Goal: Transaction & Acquisition: Purchase product/service

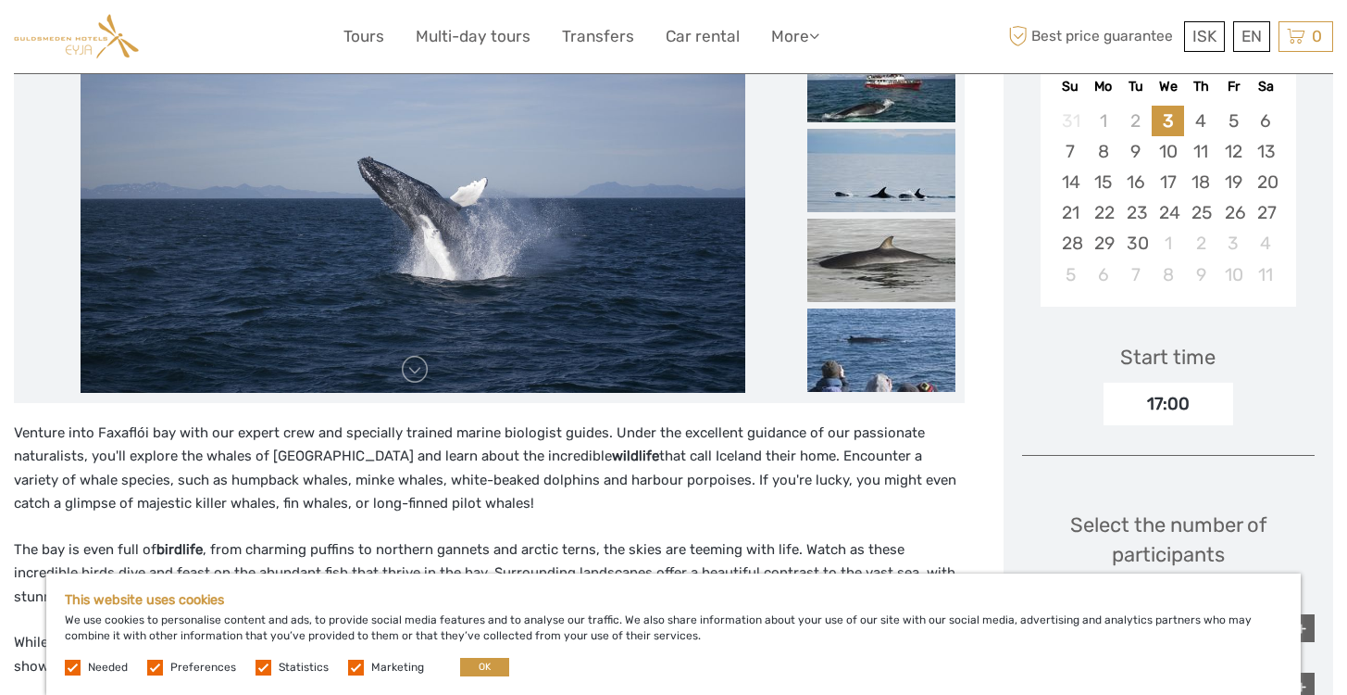
scroll to position [370, 0]
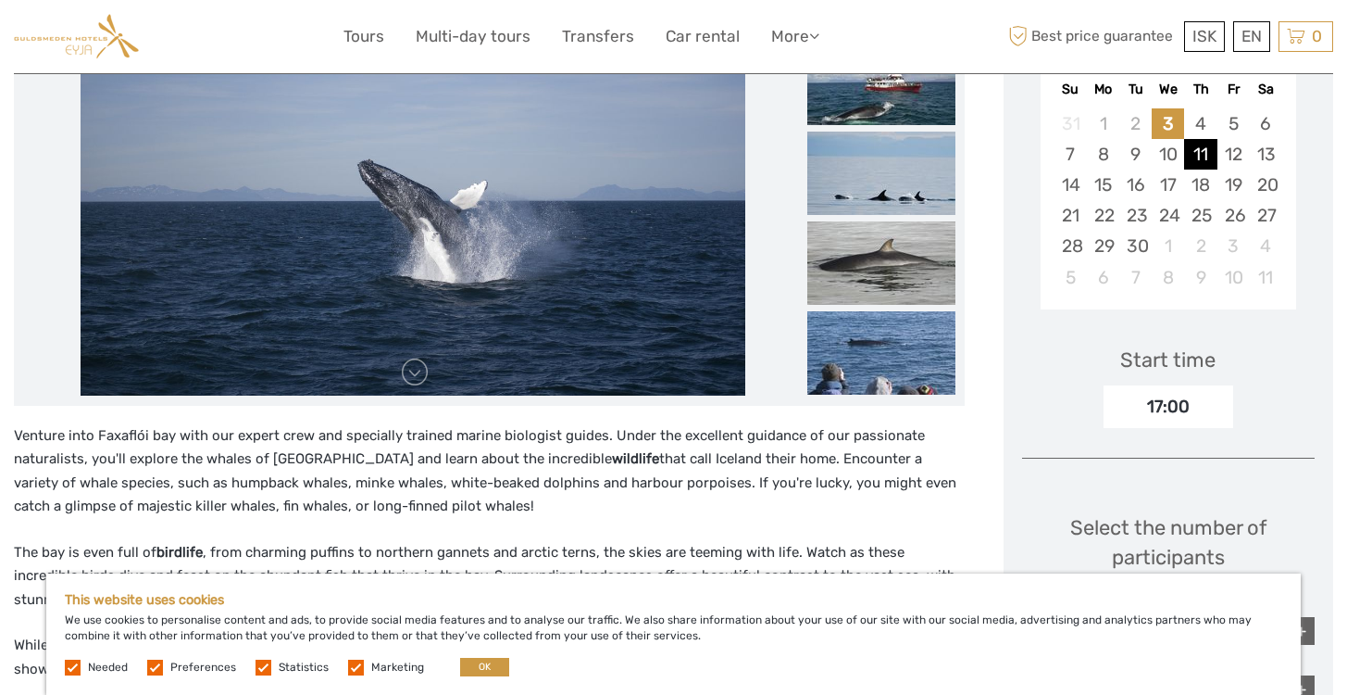
click at [1209, 153] on div "11" at bounding box center [1200, 154] width 32 height 31
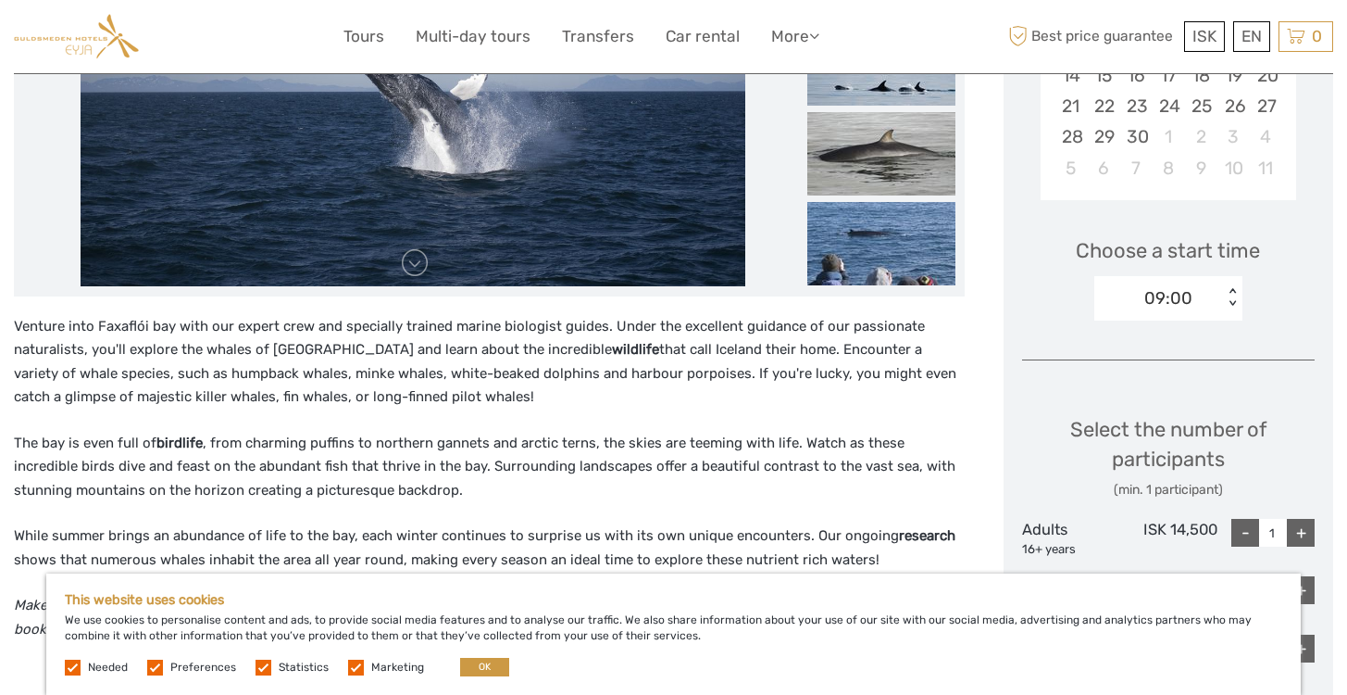
scroll to position [491, 0]
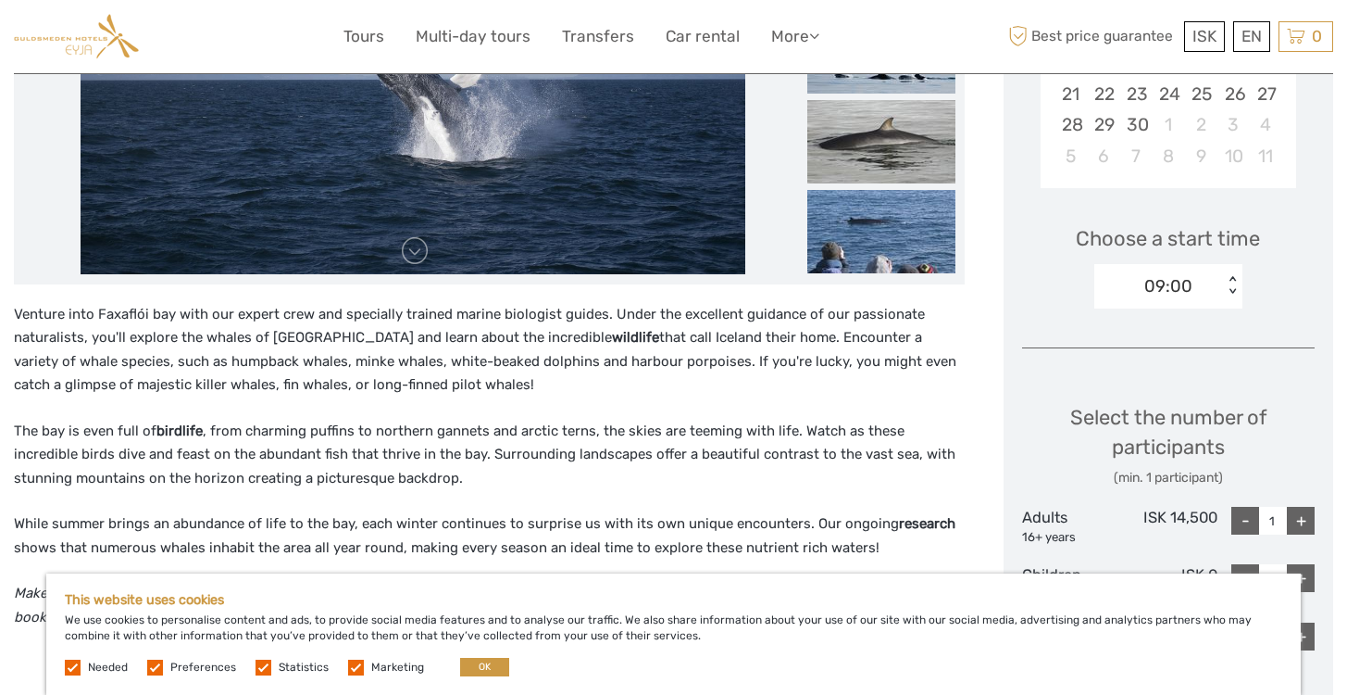
click at [1187, 324] on div "Choose Date of Travel Next Month September 2025 Su Mo Tu We Th Fr Sa 31 1 2 3 4…" at bounding box center [1169, 422] width 330 height 1202
click at [1184, 276] on div "09:00" at bounding box center [1169, 286] width 48 height 24
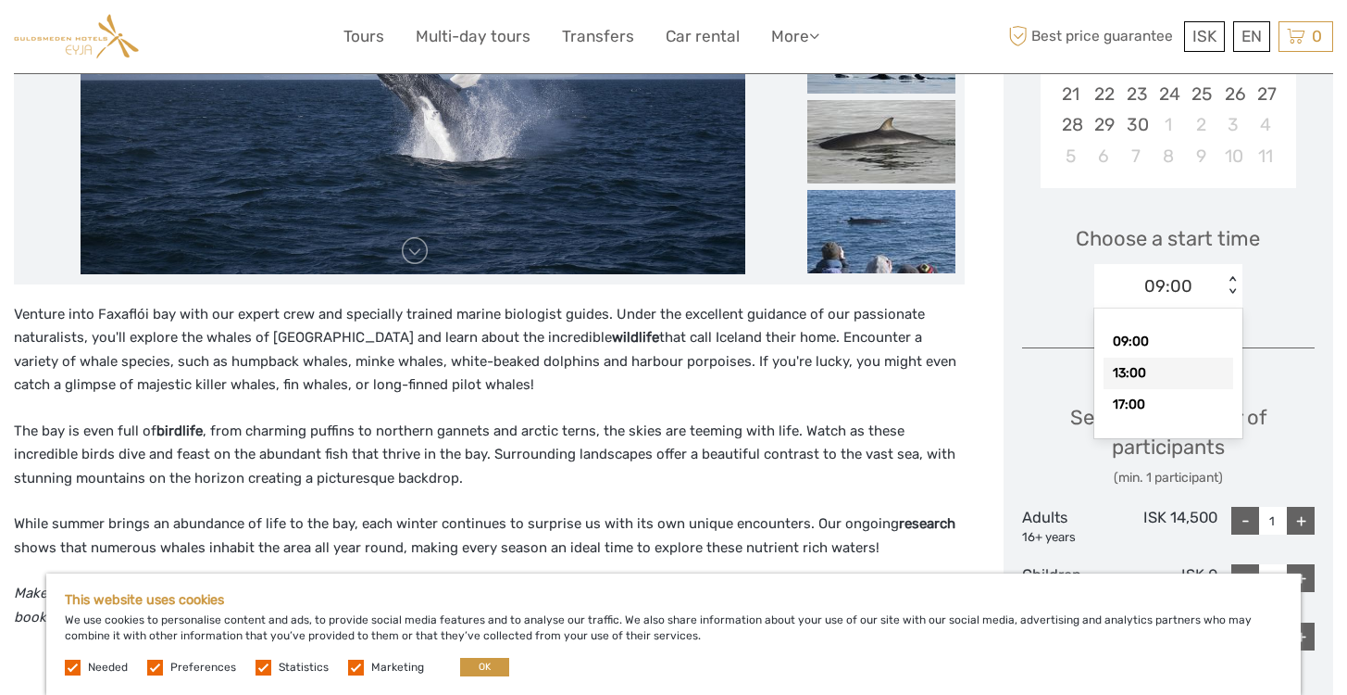
click at [1152, 373] on div "13:00" at bounding box center [1169, 372] width 130 height 31
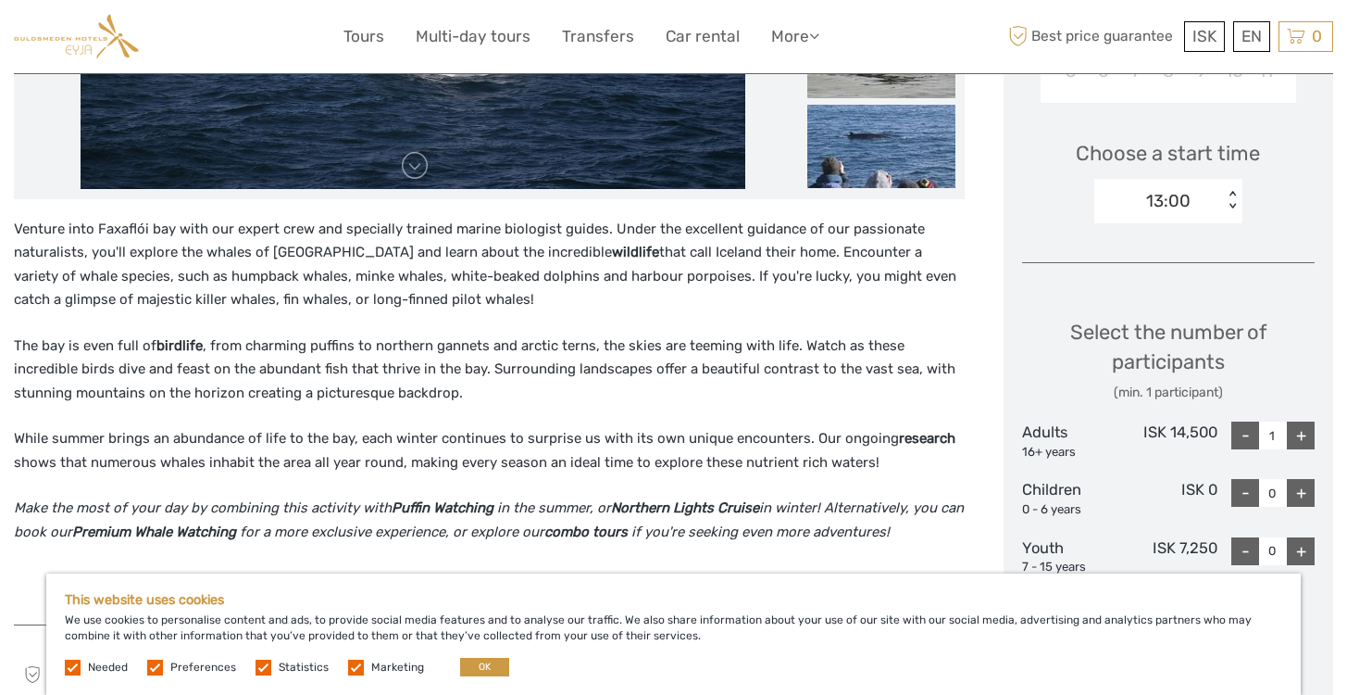
scroll to position [431, 0]
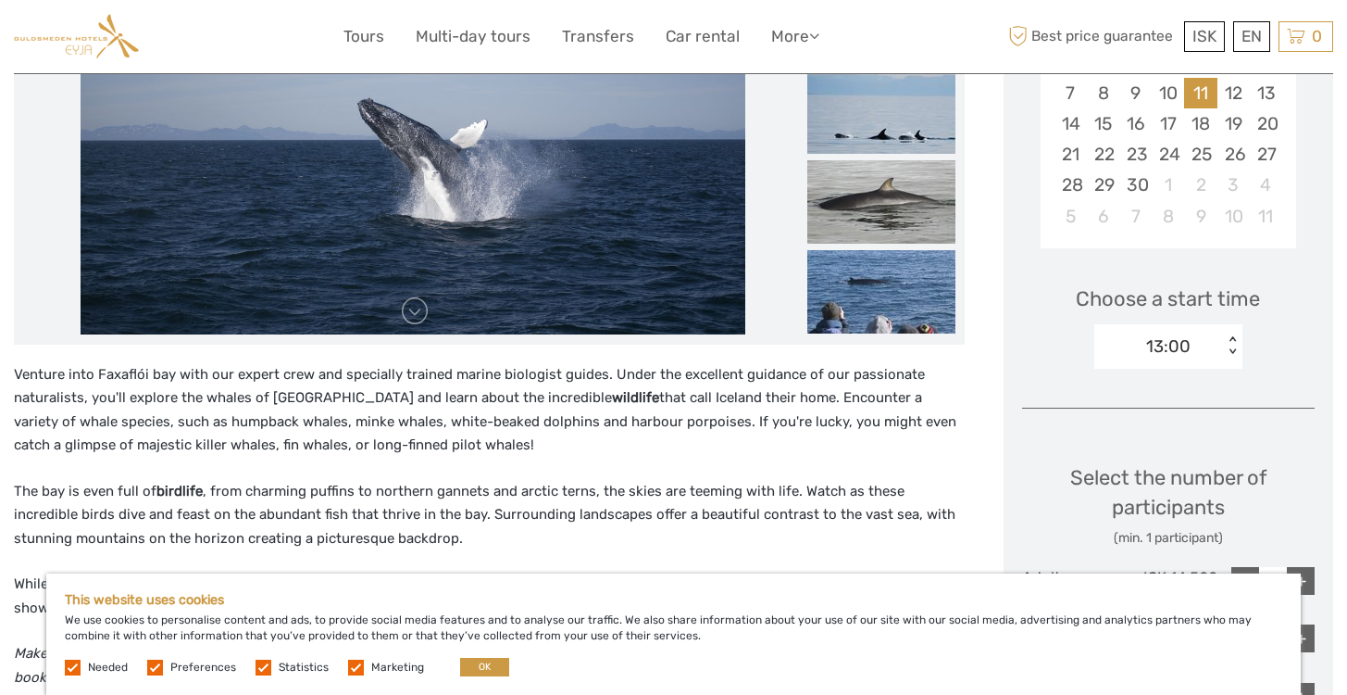
click at [1207, 321] on div "Choose a start time option 13:00, selected. Select is focused , press Down to o…" at bounding box center [1168, 318] width 293 height 119
click at [1202, 341] on div "13:00" at bounding box center [1159, 346] width 129 height 28
click at [725, 477] on div "Venture into Faxaflói bay with our expert crew and specially trained marine bio…" at bounding box center [489, 557] width 951 height 388
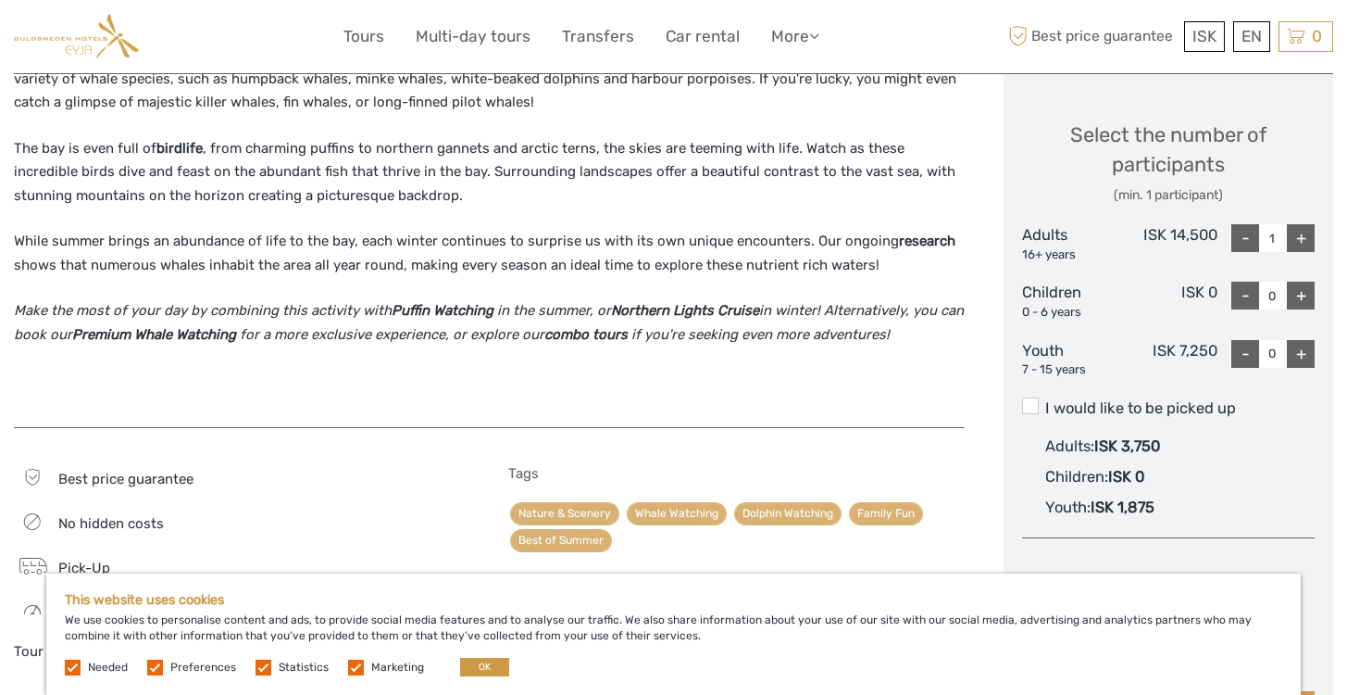
scroll to position [0, 0]
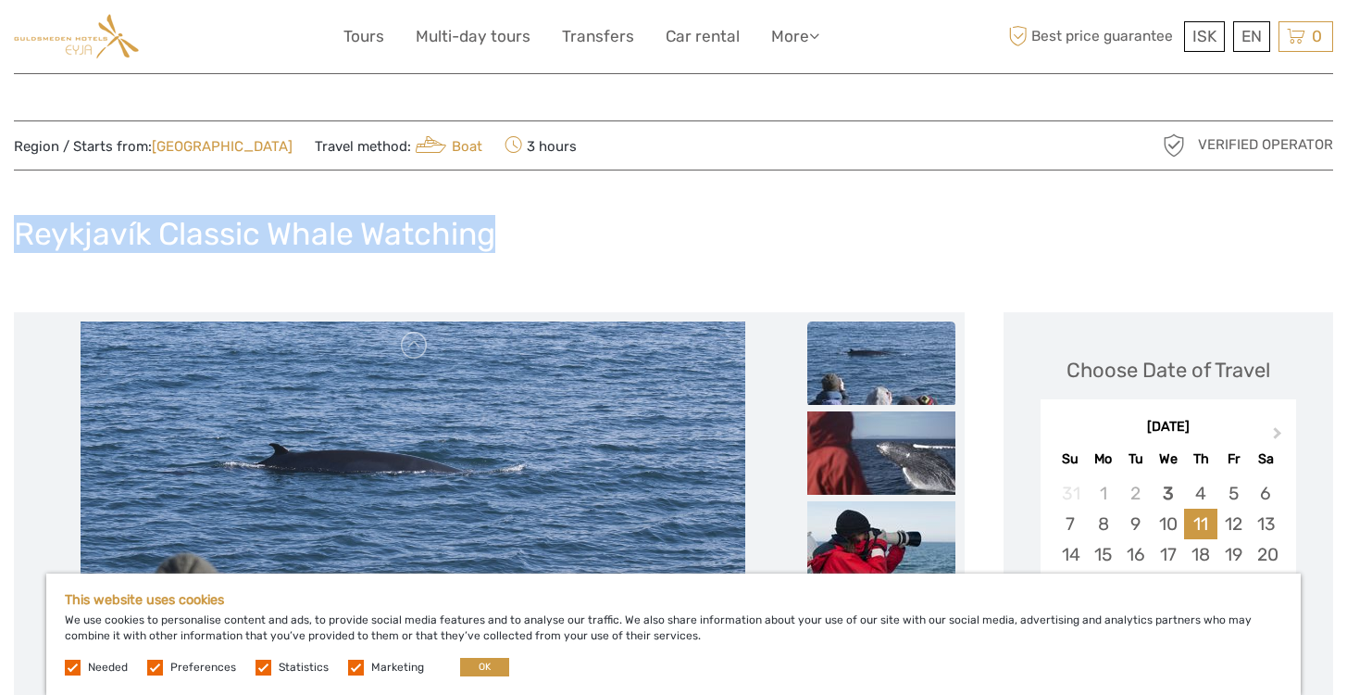
drag, startPoint x: 530, startPoint y: 224, endPoint x: -9, endPoint y: 224, distance: 539.0
copy h1 "Reykjavík Classic Whale Watching"
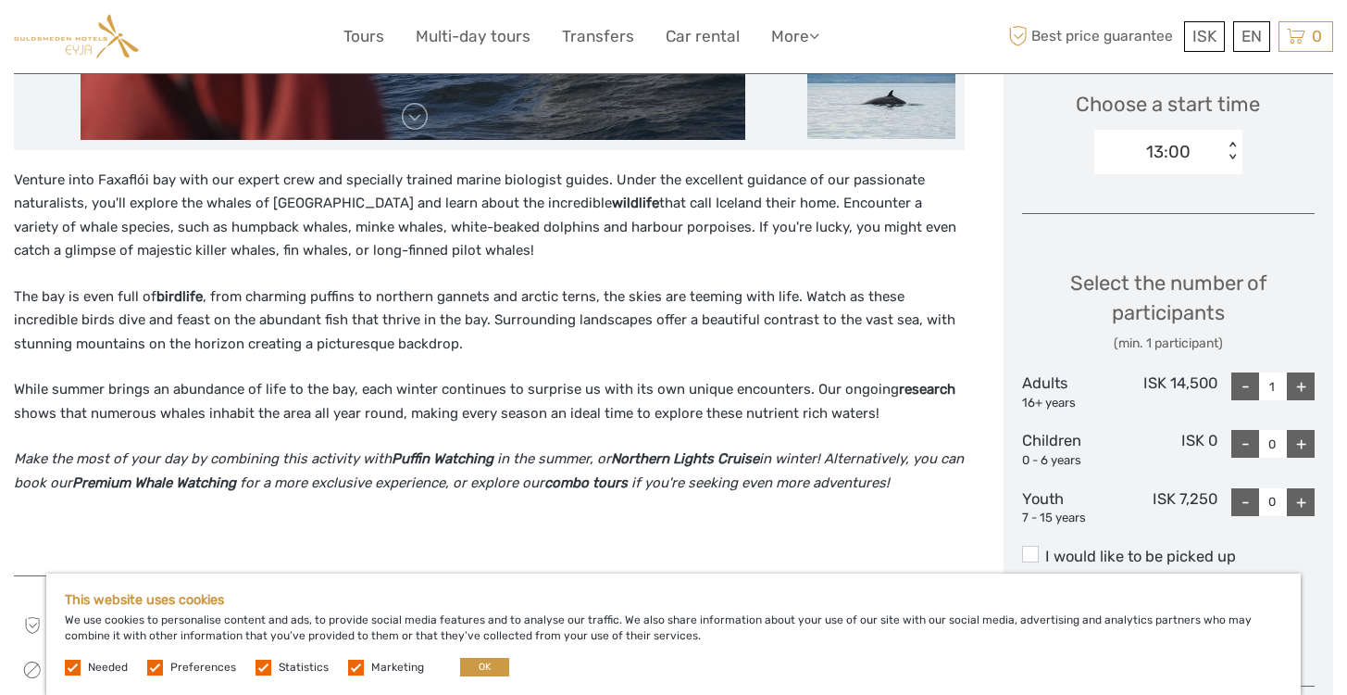
scroll to position [629, 0]
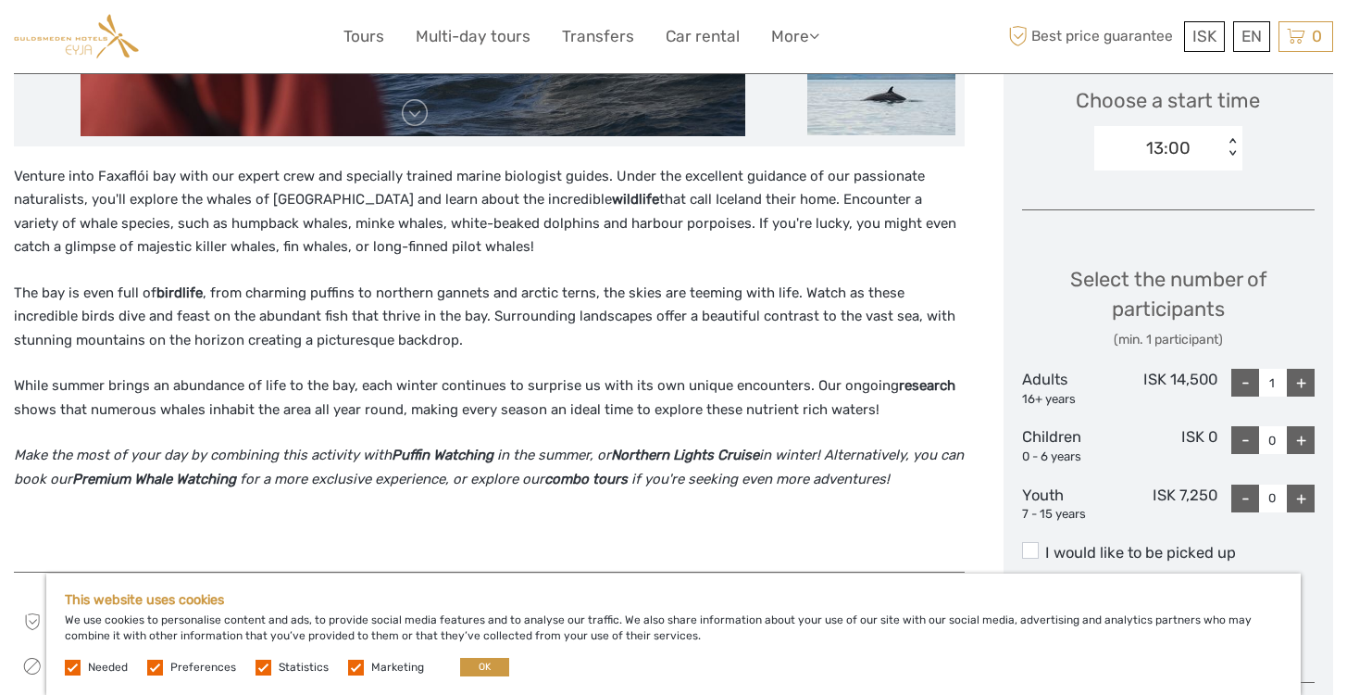
click at [1309, 381] on div "+" at bounding box center [1301, 383] width 28 height 28
type input "2"
drag, startPoint x: 1219, startPoint y: 381, endPoint x: 1137, endPoint y: 382, distance: 81.5
click at [1137, 382] on div "Adults 16+ years ISK 14,500 - 2 +" at bounding box center [1168, 388] width 293 height 39
copy div "ISK 14,500"
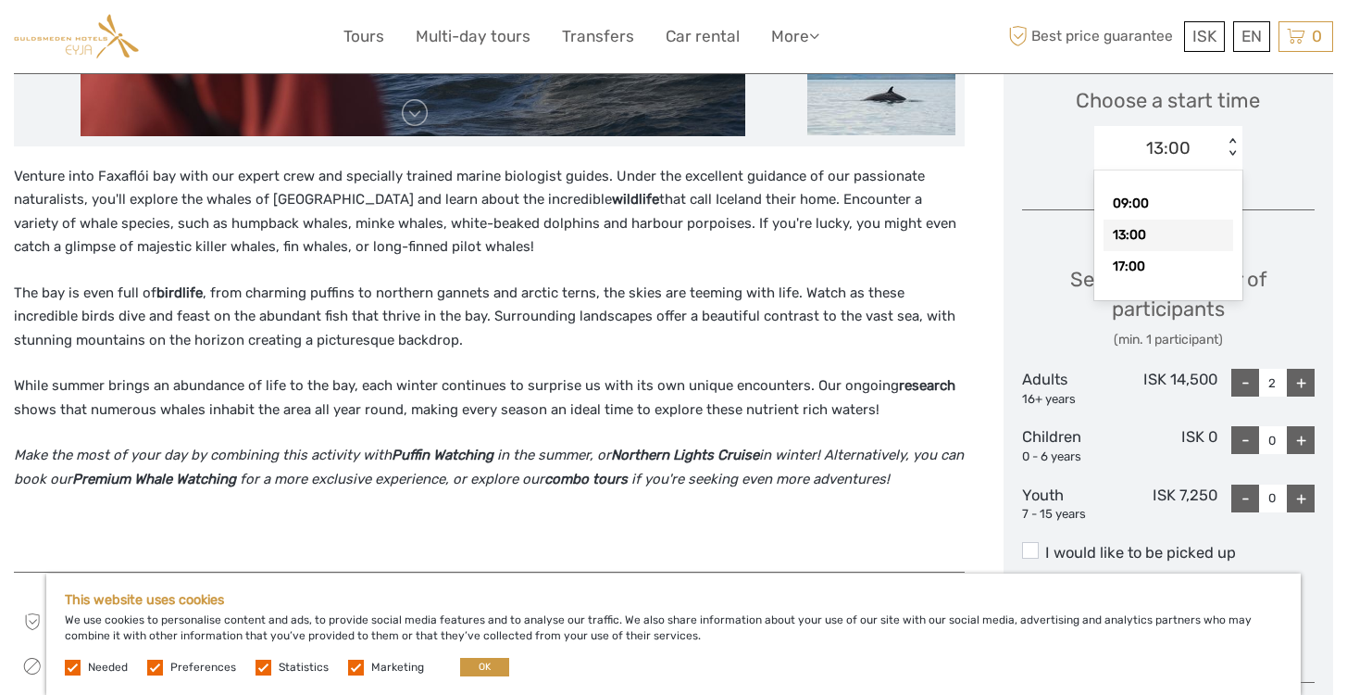
click at [1221, 137] on div "13:00" at bounding box center [1159, 148] width 129 height 28
click at [1167, 231] on div "13:00" at bounding box center [1169, 234] width 130 height 31
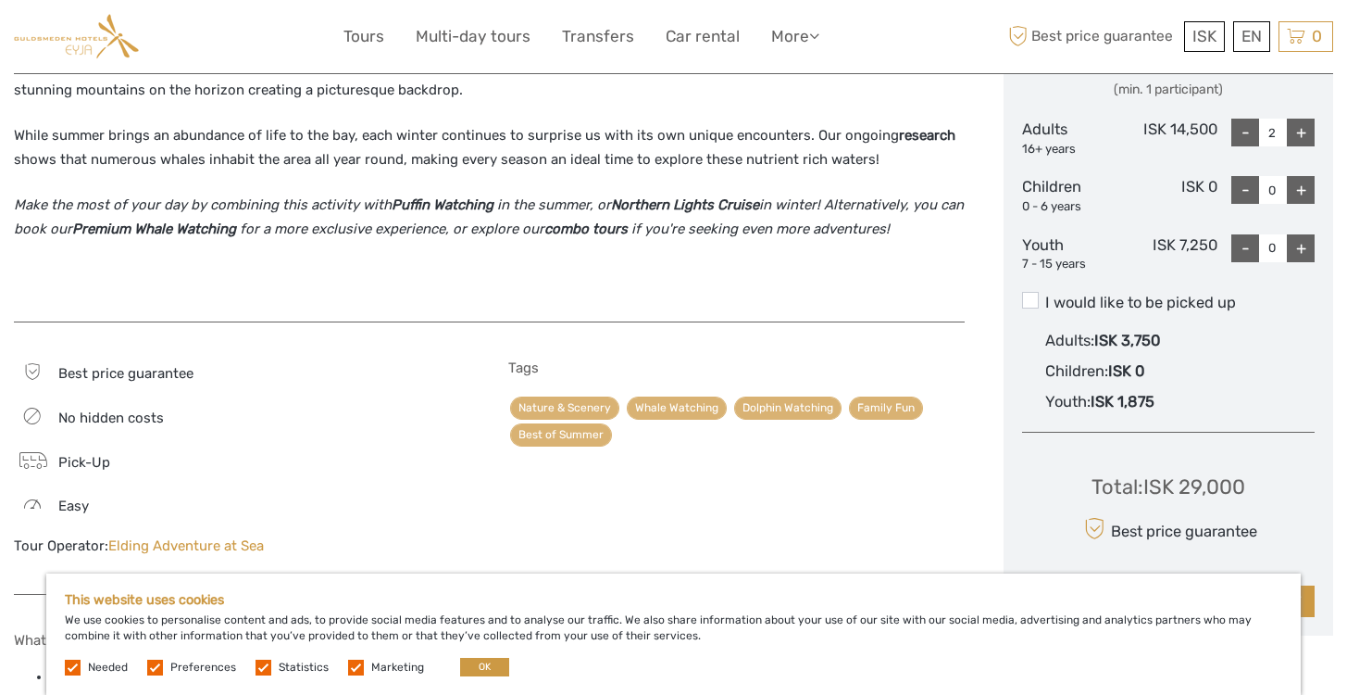
scroll to position [880, 0]
click at [1150, 303] on label "I would like to be picked up" at bounding box center [1168, 302] width 293 height 22
click at [1046, 294] on input "I would like to be picked up" at bounding box center [1046, 294] width 0 height 0
click at [1150, 303] on label "I would like to be picked up" at bounding box center [1168, 302] width 293 height 22
click at [1046, 294] on input "I would like to be picked up" at bounding box center [1046, 294] width 0 height 0
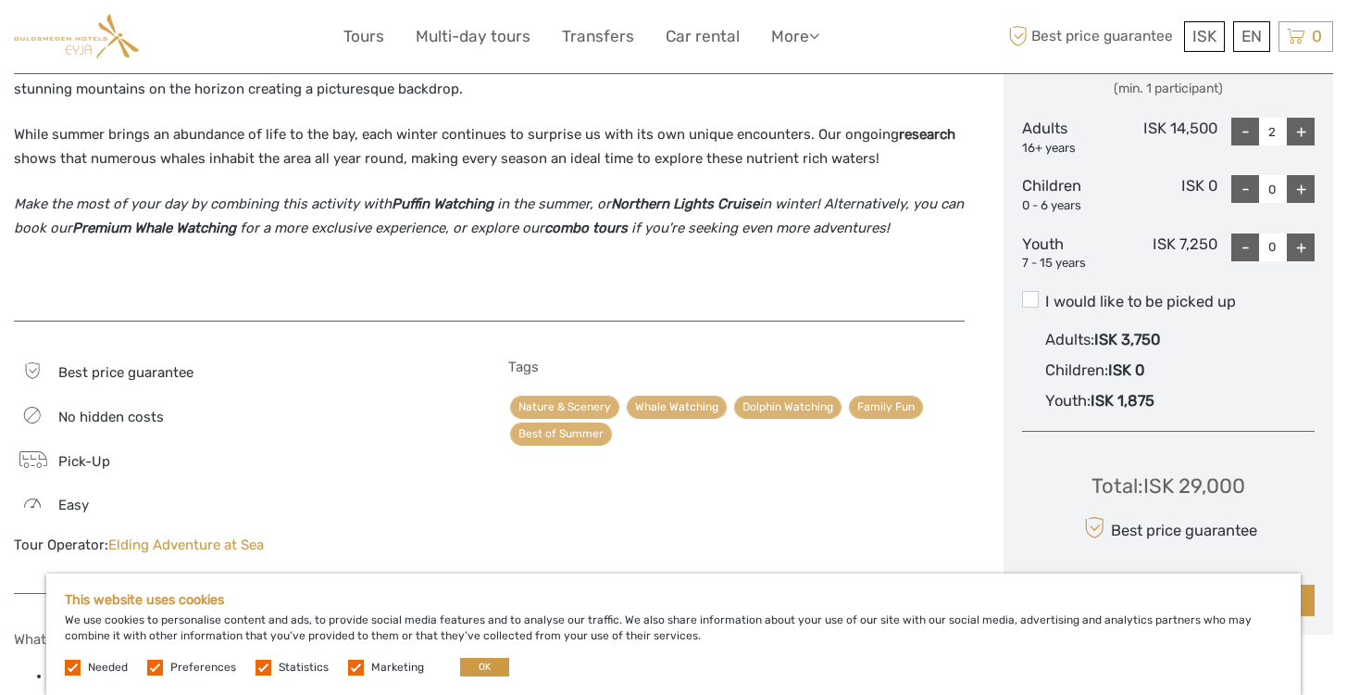
click at [1150, 303] on label "I would like to be picked up" at bounding box center [1168, 302] width 293 height 22
click at [1046, 294] on input "I would like to be picked up" at bounding box center [1046, 294] width 0 height 0
click at [1150, 303] on label "I would like to be picked up" at bounding box center [1168, 302] width 293 height 22
click at [1046, 294] on input "I would like to be picked up" at bounding box center [1046, 294] width 0 height 0
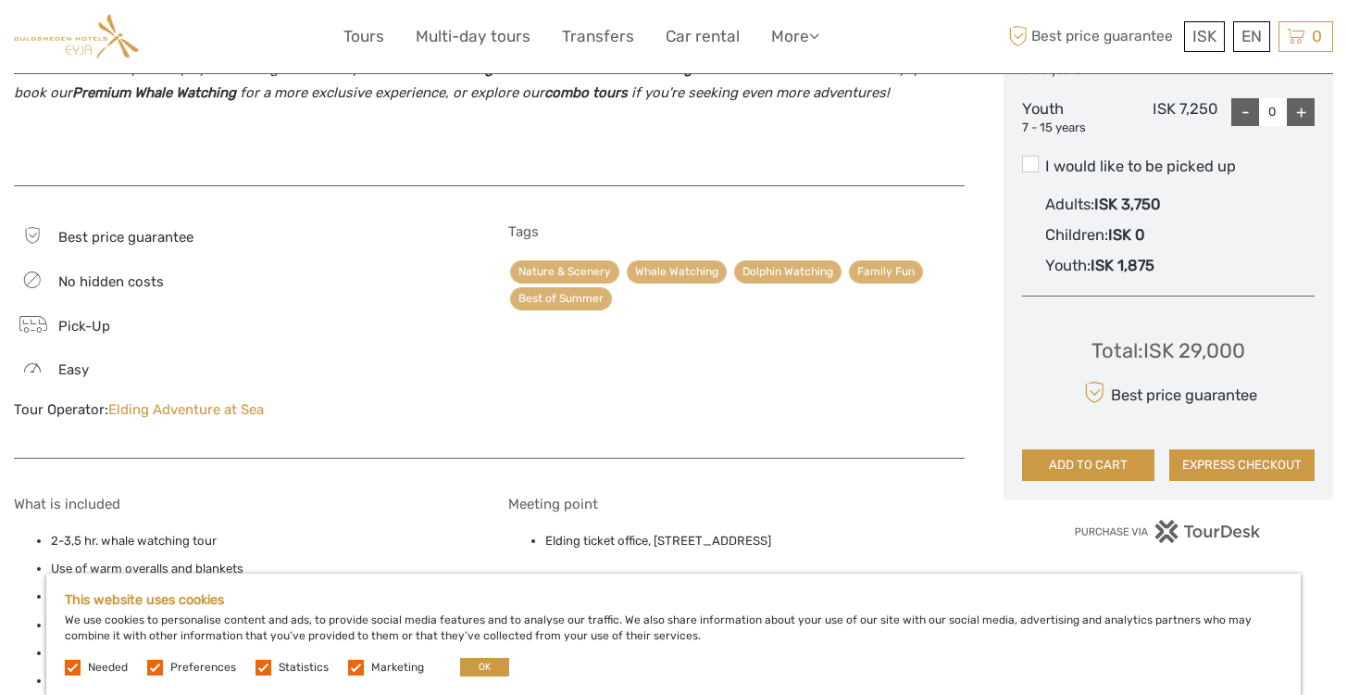
scroll to position [1066, 0]
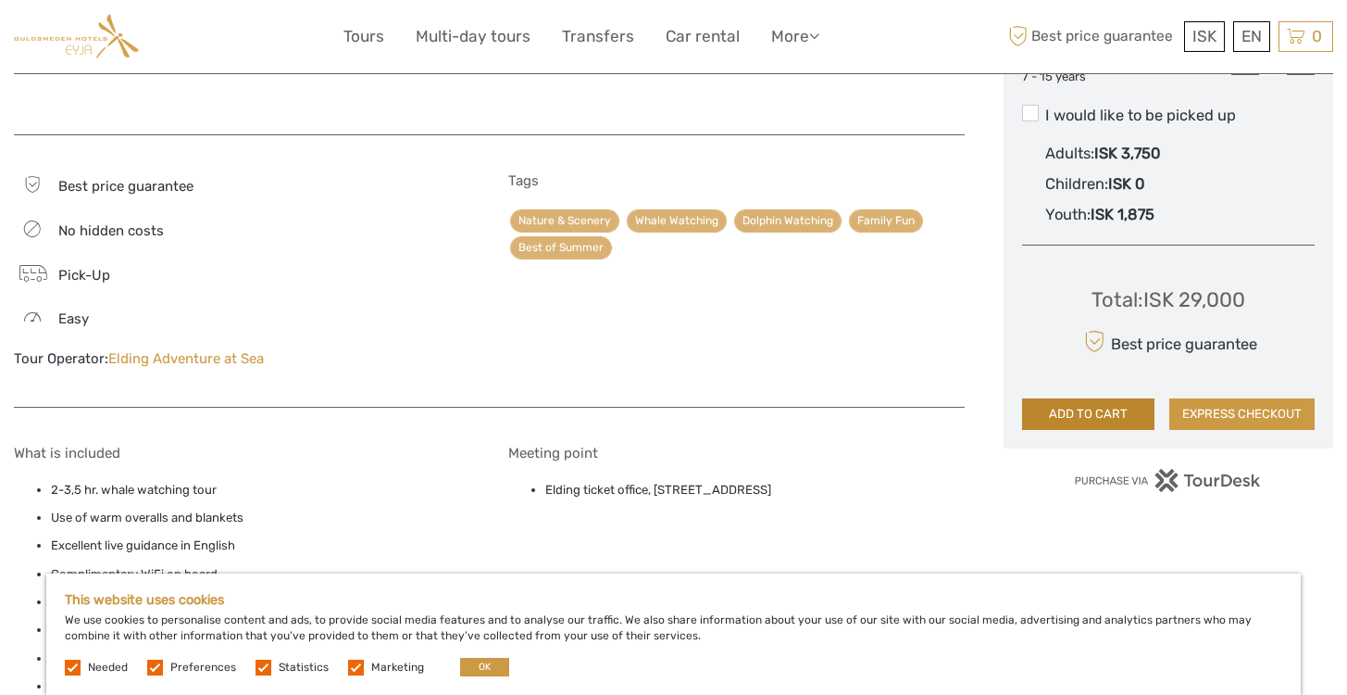
click at [1086, 419] on button "ADD TO CART" at bounding box center [1088, 413] width 132 height 31
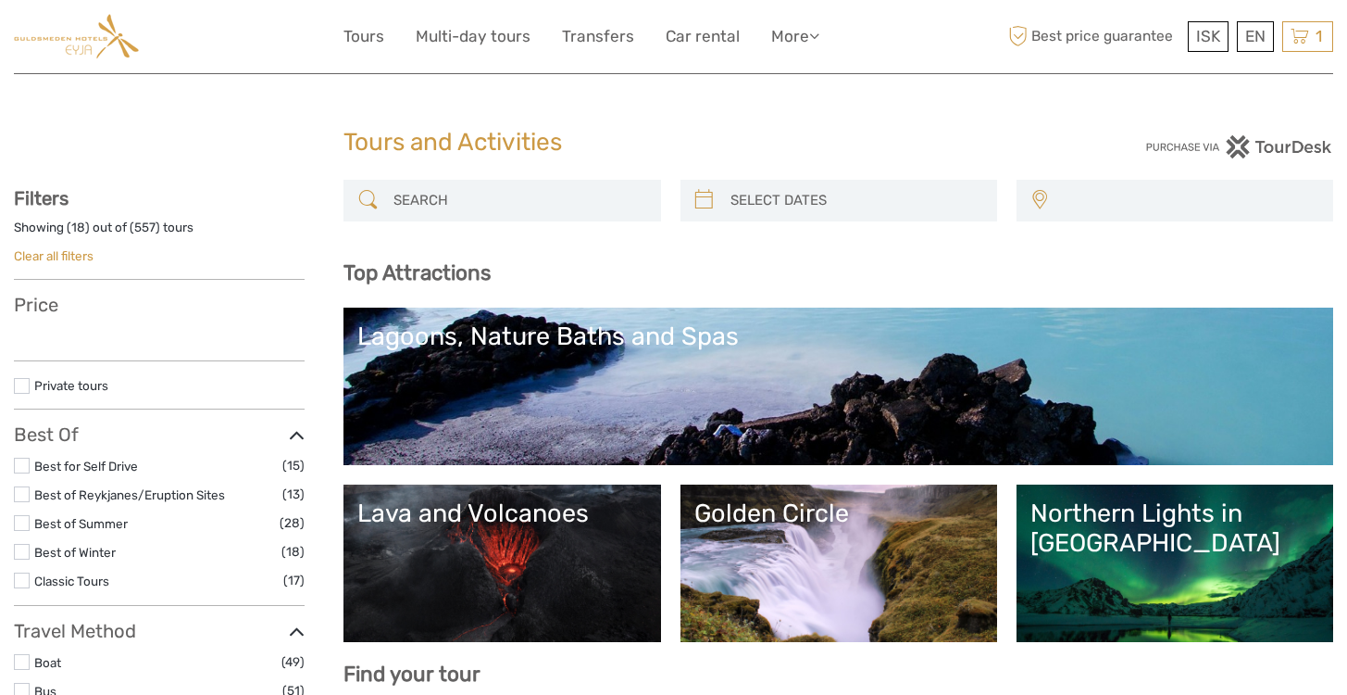
select select
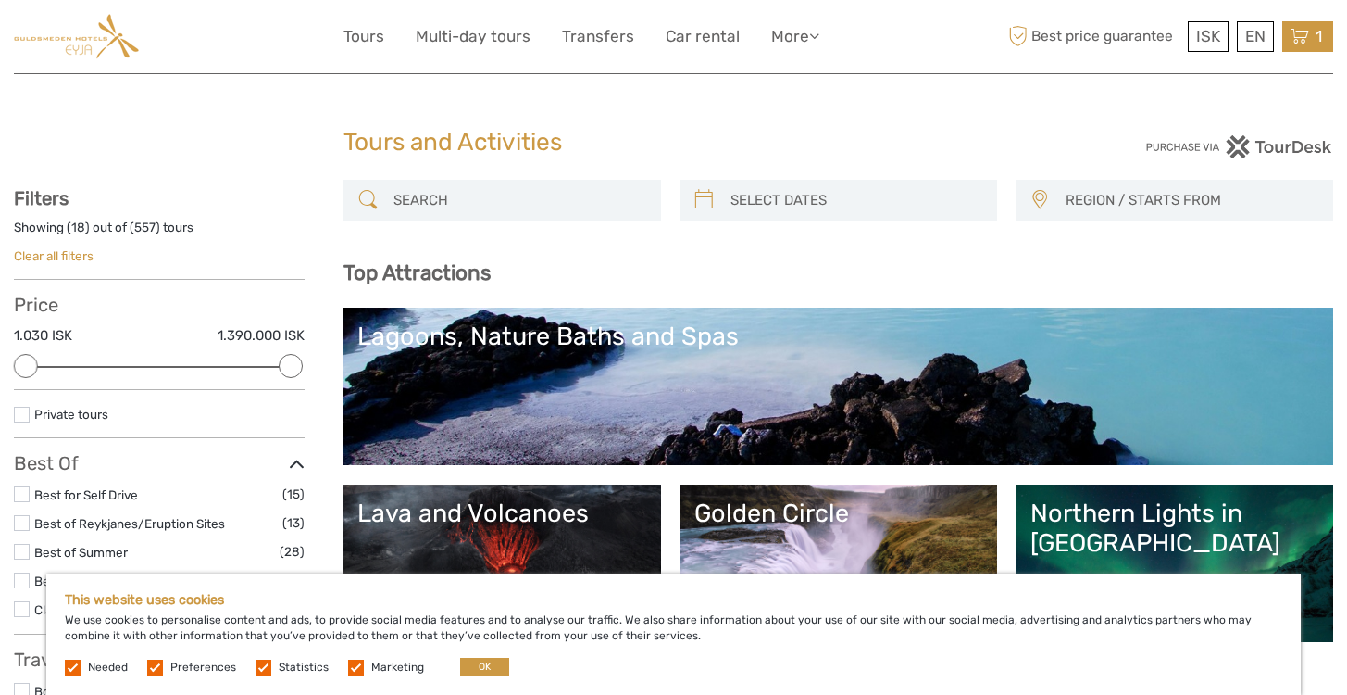
click at [1296, 28] on icon at bounding box center [1300, 36] width 19 height 23
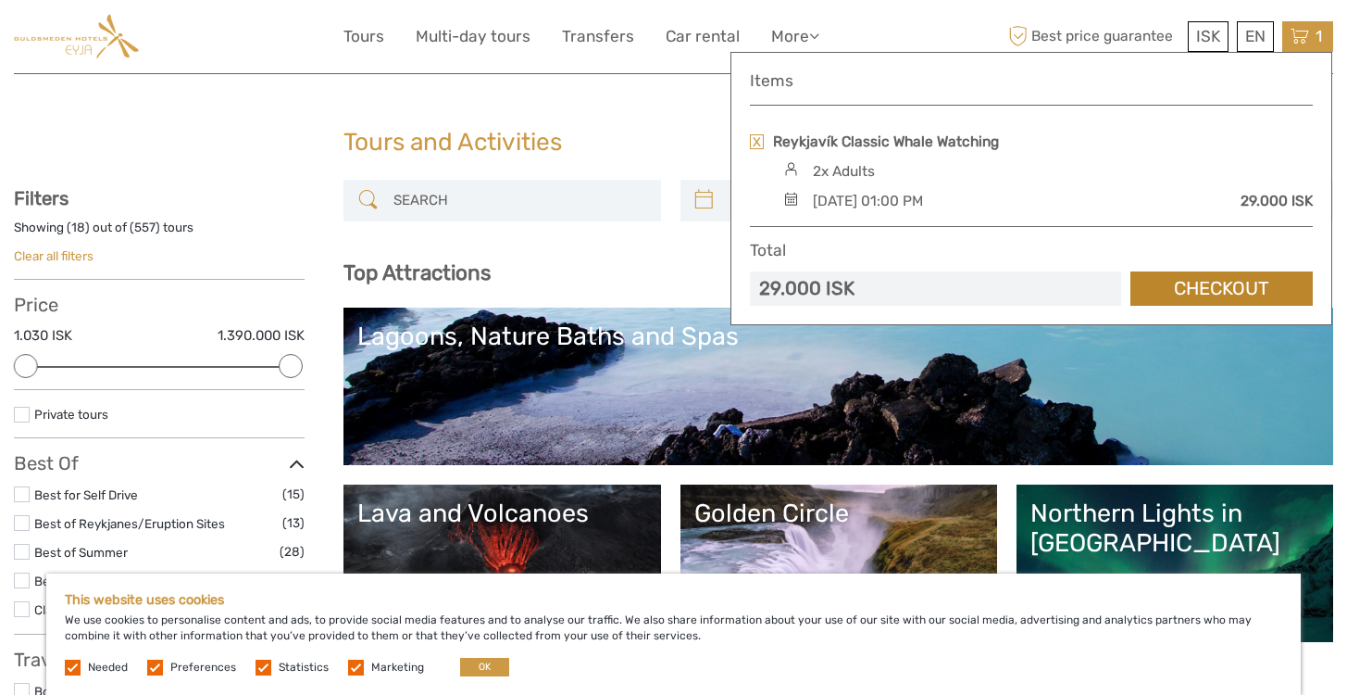
click at [1216, 282] on link "Checkout" at bounding box center [1222, 288] width 182 height 34
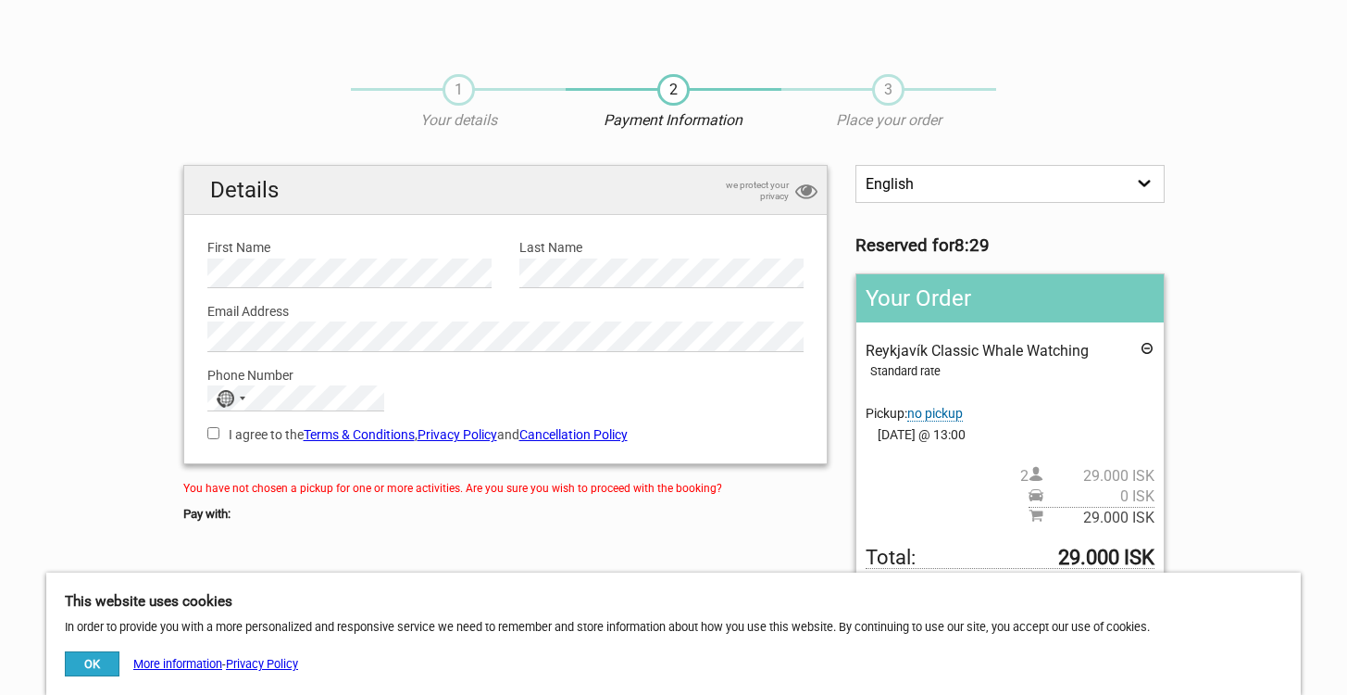
click at [299, 411] on div "I agree to the Terms & Conditions , Privacy Policy and Cancellation Policy You …" at bounding box center [506, 432] width 625 height 43
click at [214, 425] on input "I agree to the Terms & Conditions , Privacy Policy and Cancellation Policy" at bounding box center [213, 431] width 12 height 12
checkbox input "true"
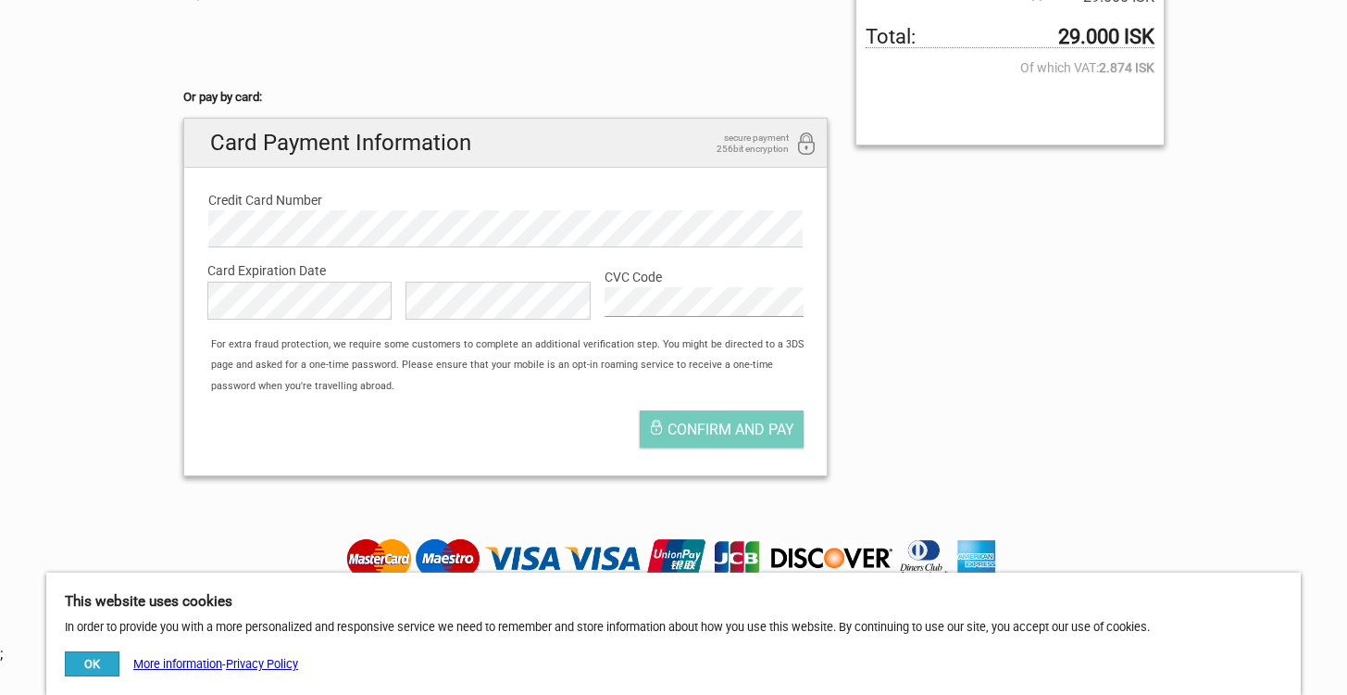
scroll to position [521, 0]
click at [556, 470] on div "Card Payment Information secure payment 256bit encryption Credit Card Number Ca…" at bounding box center [505, 296] width 645 height 358
click at [682, 439] on button "Confirm and pay" at bounding box center [722, 427] width 164 height 37
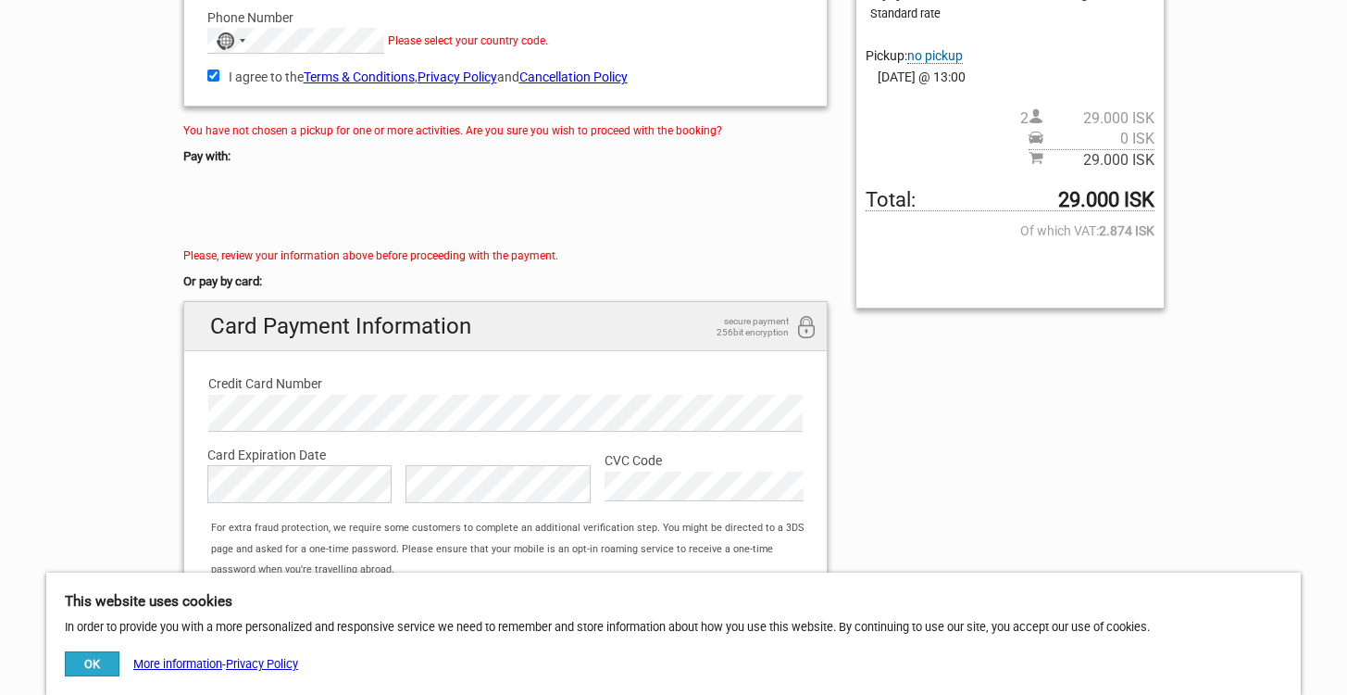
scroll to position [181, 0]
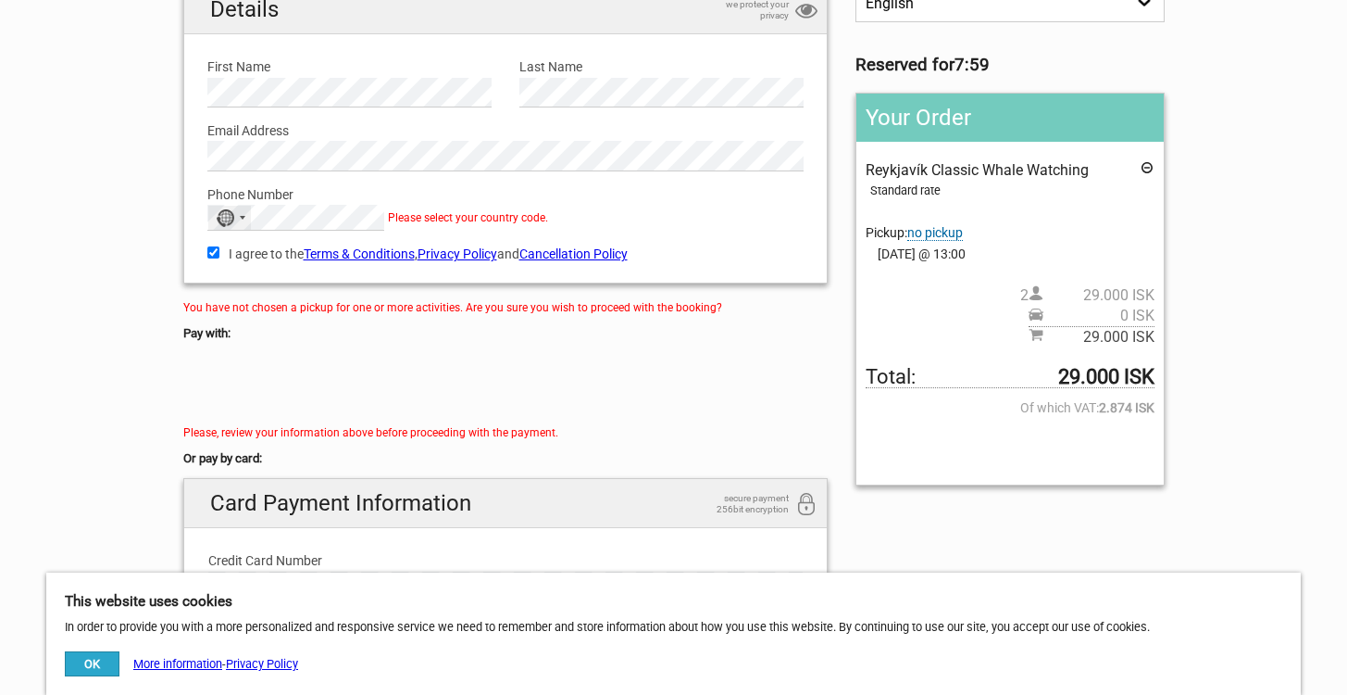
click at [226, 215] on div "No country selected" at bounding box center [225, 218] width 19 height 18
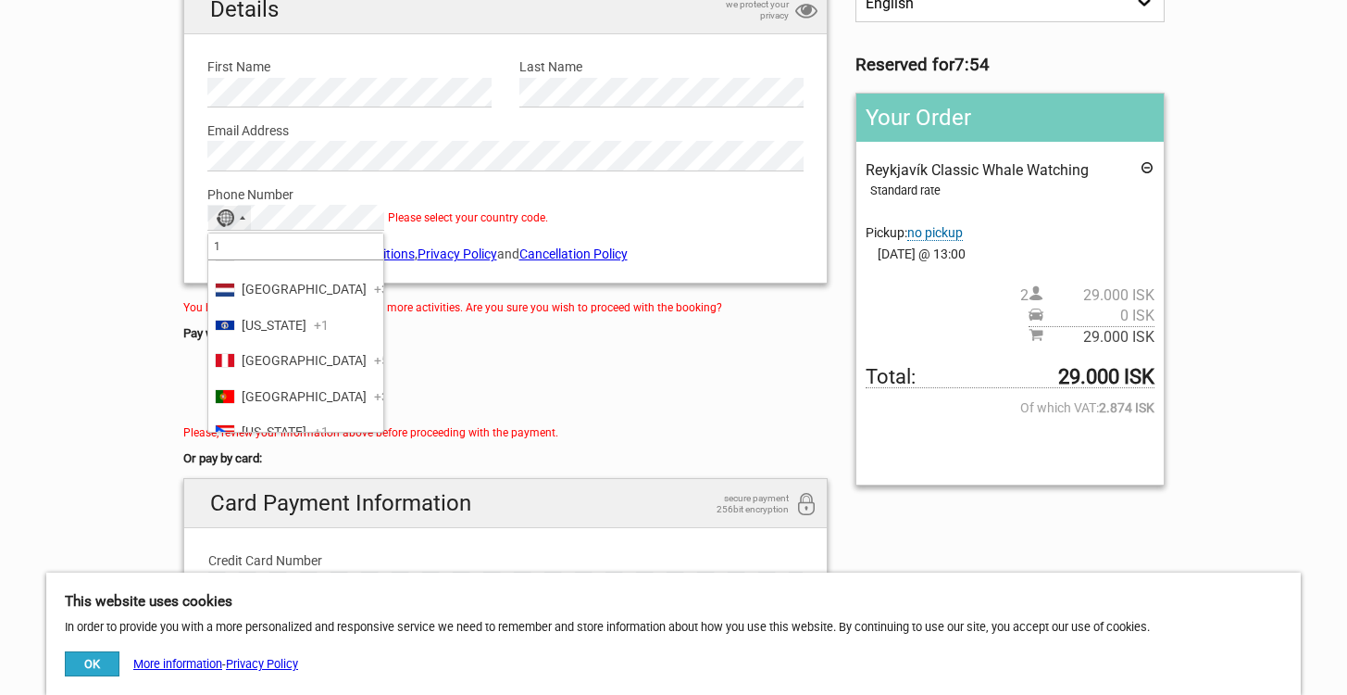
scroll to position [1929, 0]
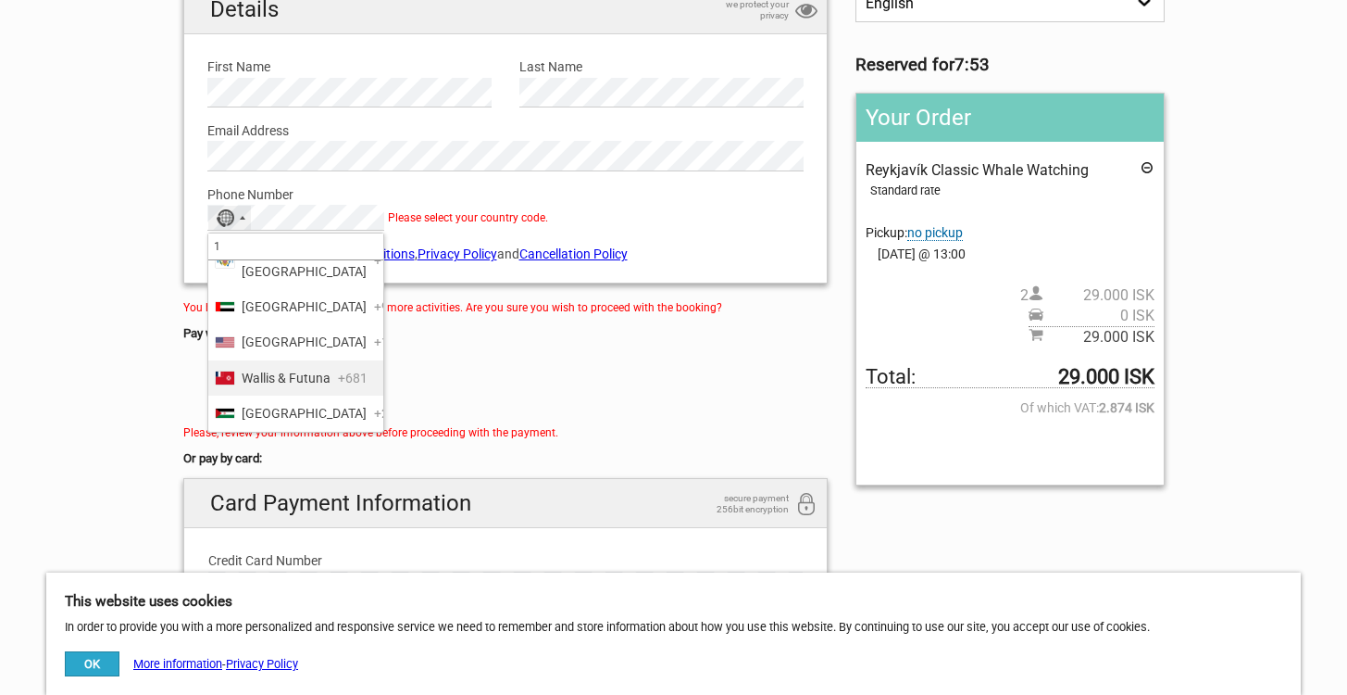
type input "1"
click at [325, 347] on li "United States +1" at bounding box center [295, 341] width 175 height 35
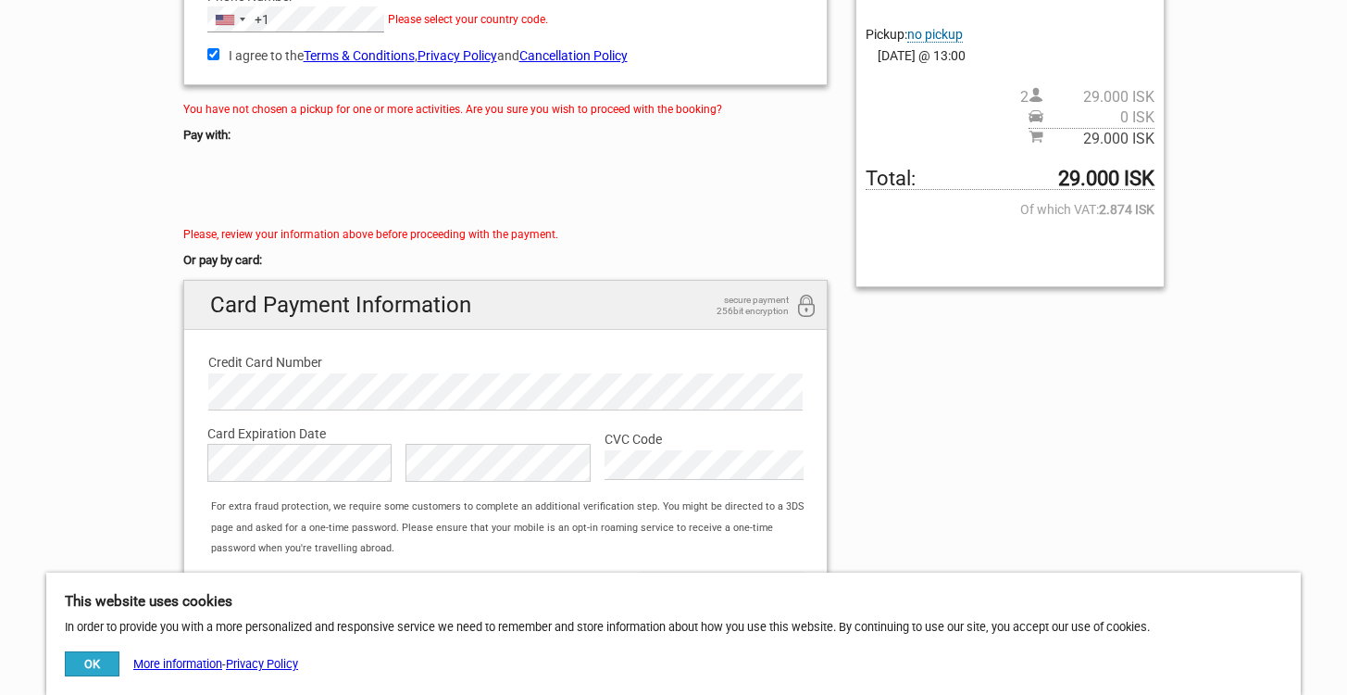
scroll to position [720, 0]
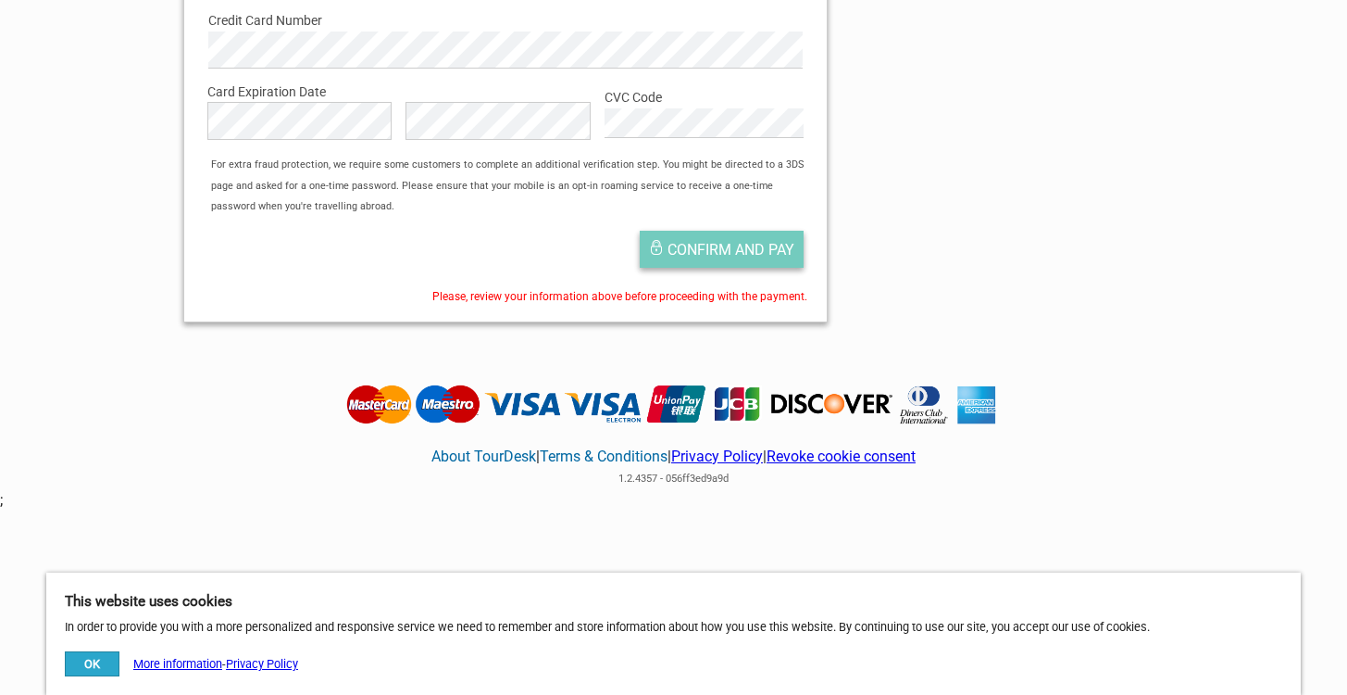
click at [683, 249] on span "Confirm and pay" at bounding box center [731, 250] width 127 height 18
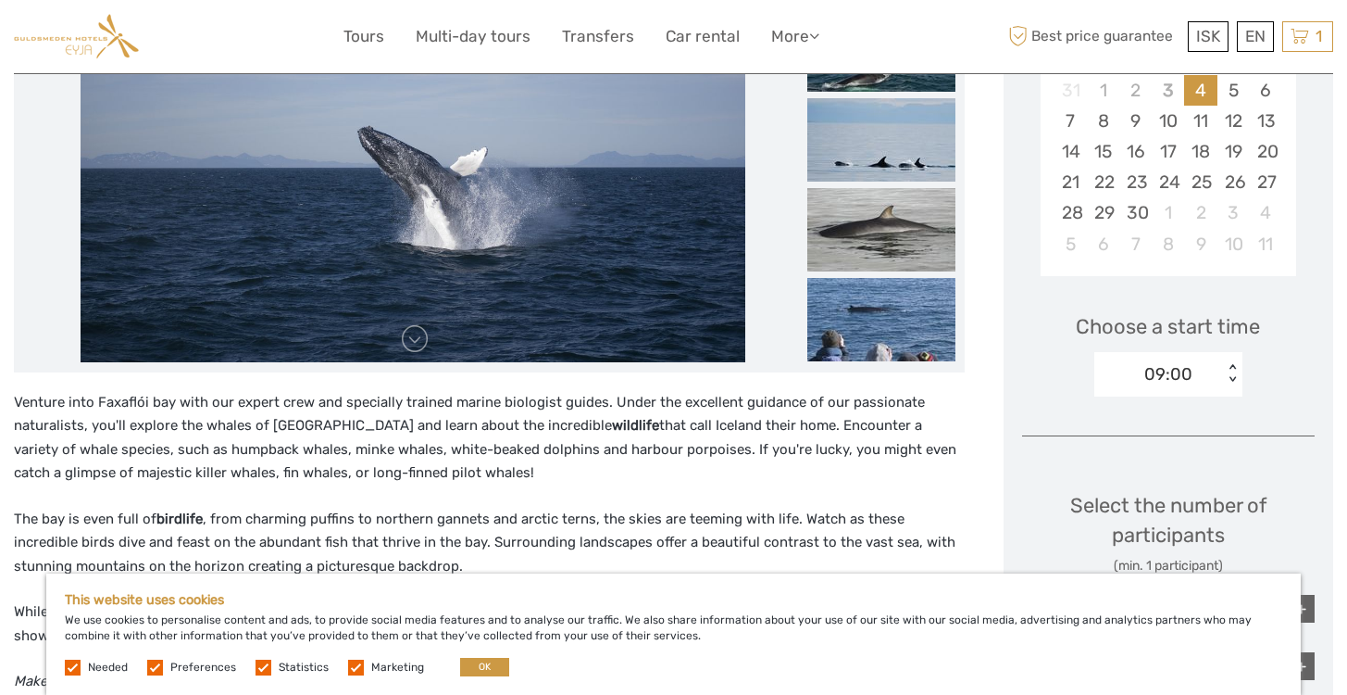
scroll to position [406, 0]
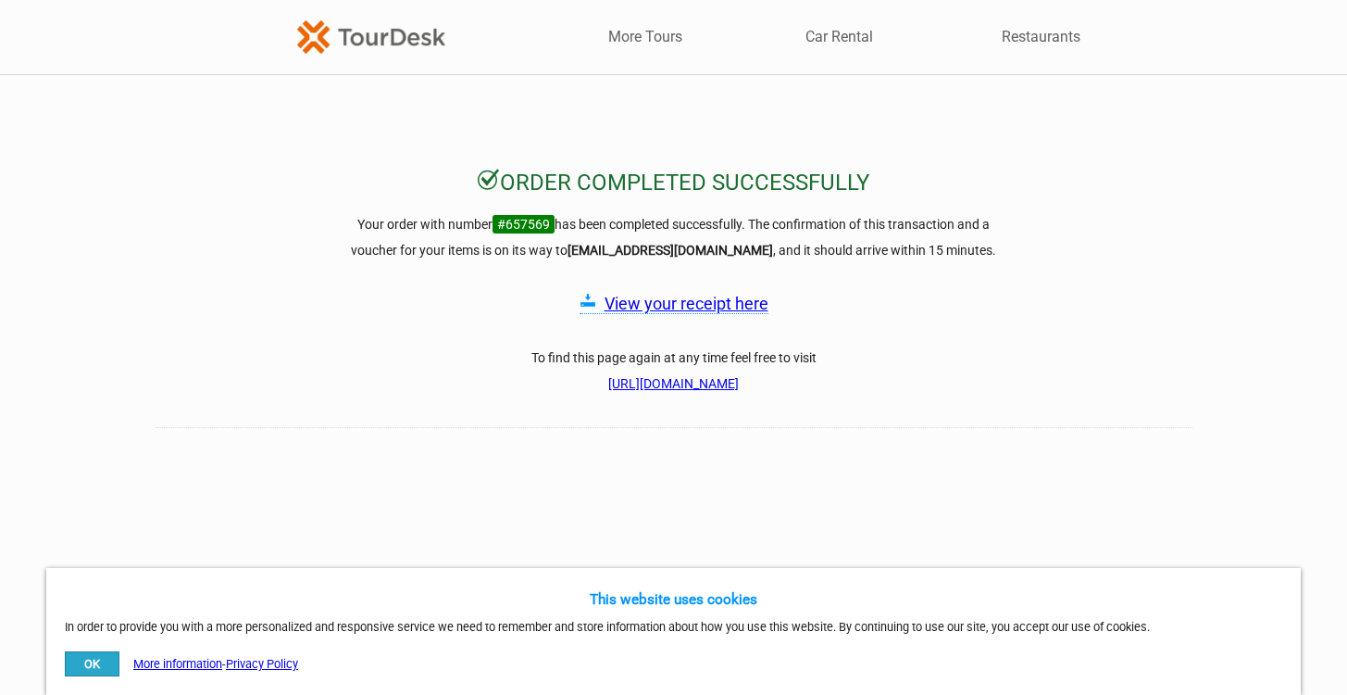
click at [569, 346] on h3 "To find this page again at any time feel free to visit [URL][DOMAIN_NAME]" at bounding box center [674, 370] width 667 height 52
